Goal: Task Accomplishment & Management: Manage account settings

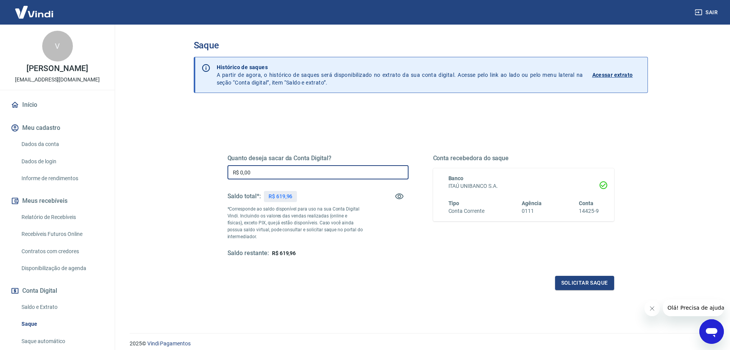
click at [304, 177] on input "R$ 0,00" at bounding box center [318, 172] width 181 height 14
type input "R$ 619,96"
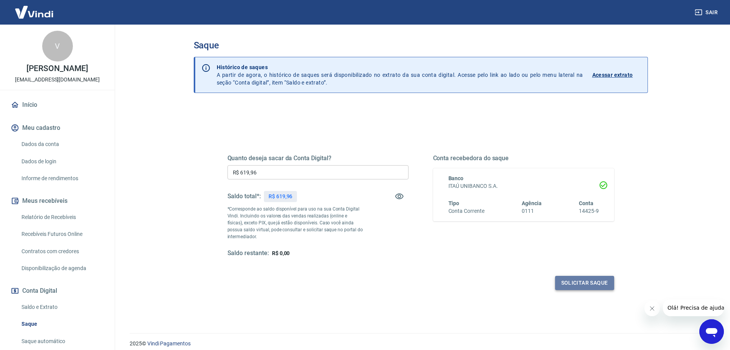
click at [571, 281] on button "Solicitar saque" at bounding box center [584, 283] width 59 height 14
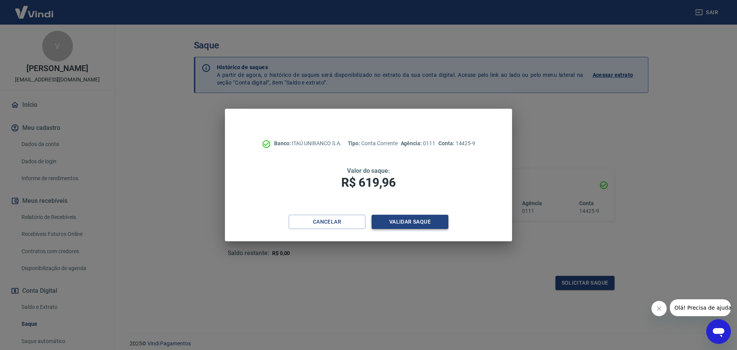
click at [429, 223] on button "Validar saque" at bounding box center [409, 221] width 77 height 14
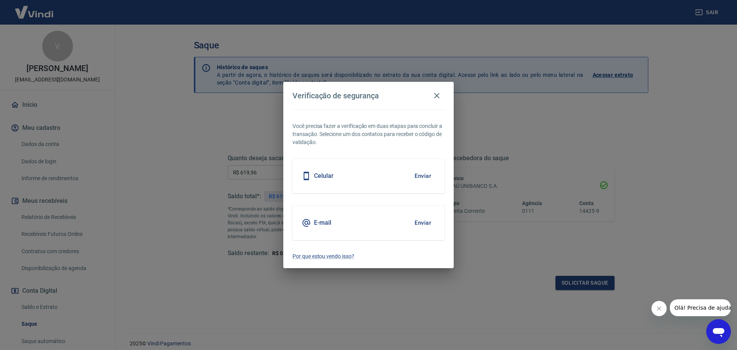
click at [416, 178] on button "Enviar" at bounding box center [422, 176] width 25 height 16
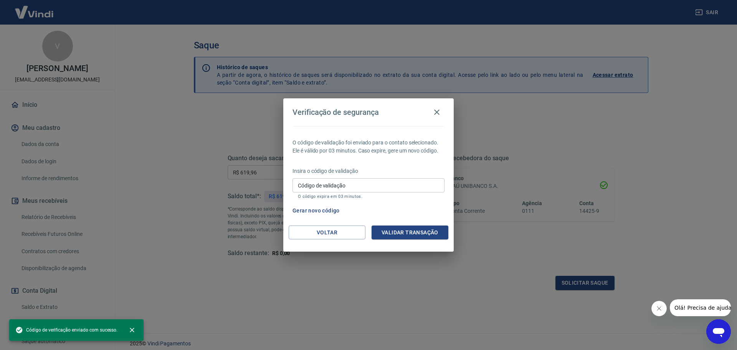
click at [372, 184] on input "Código de validação" at bounding box center [368, 185] width 152 height 14
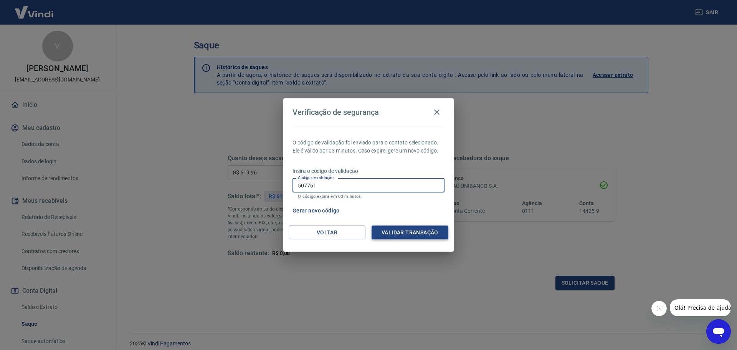
type input "507761"
click at [418, 236] on button "Validar transação" at bounding box center [409, 232] width 77 height 14
